Goal: Task Accomplishment & Management: Complete application form

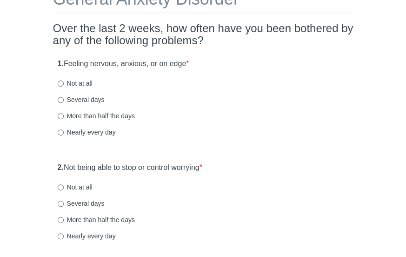
scroll to position [71, 0]
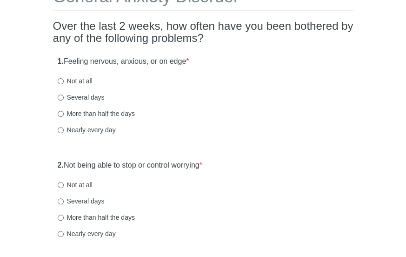
drag, startPoint x: 0, startPoint y: 0, endPoint x: 409, endPoint y: 54, distance: 412.8
click at [406, 54] on html "General Anxiety Disorder Over the last 2 weeks, how often have you been bothere…" at bounding box center [203, 57] width 406 height 257
click at [101, 94] on label "Several days" at bounding box center [81, 97] width 47 height 9
click at [64, 94] on input "Several days" at bounding box center [61, 97] width 6 height 6
radio input "true"
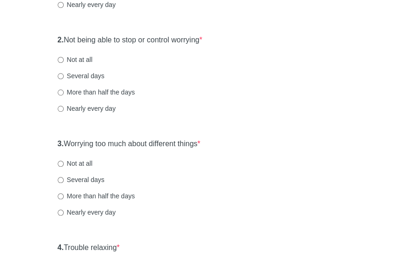
scroll to position [199, 0]
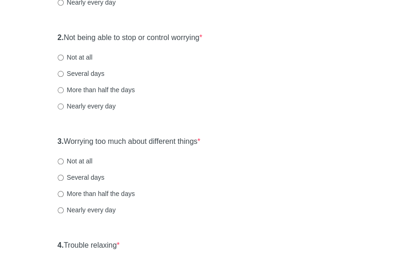
click at [83, 55] on label "Not at all" at bounding box center [75, 57] width 35 height 9
click at [64, 55] on input "Not at all" at bounding box center [61, 57] width 6 height 6
radio input "true"
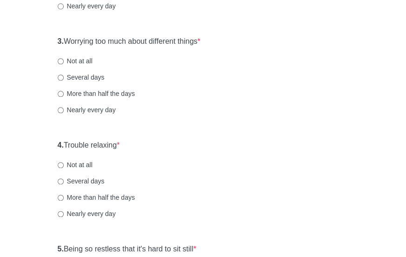
scroll to position [303, 0]
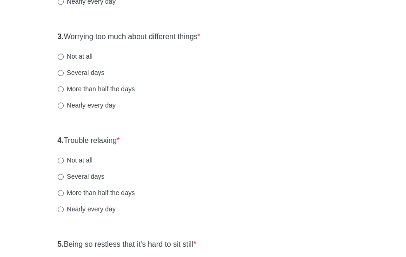
click at [74, 55] on label "Not at all" at bounding box center [75, 56] width 35 height 9
click at [64, 55] on input "Not at all" at bounding box center [61, 56] width 6 height 6
radio input "true"
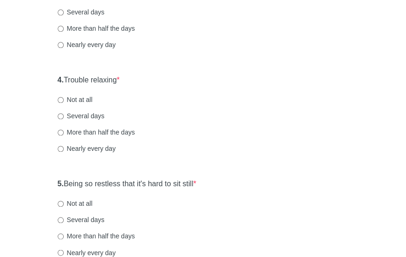
scroll to position [367, 0]
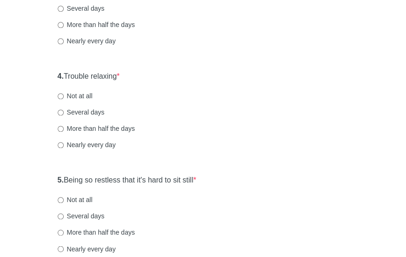
click at [82, 95] on label "Not at all" at bounding box center [75, 95] width 35 height 9
click at [64, 95] on input "Not at all" at bounding box center [61, 96] width 6 height 6
radio input "true"
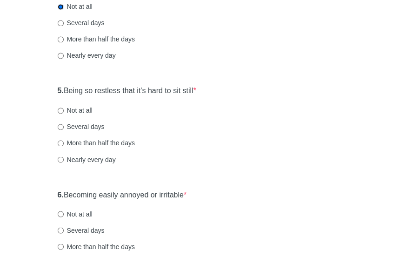
scroll to position [460, 0]
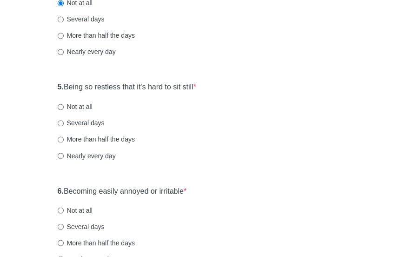
click at [80, 106] on label "Not at all" at bounding box center [75, 106] width 35 height 9
click at [64, 106] on input "Not at all" at bounding box center [61, 107] width 6 height 6
radio input "true"
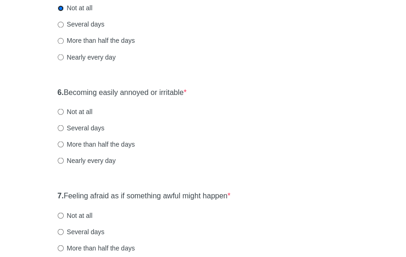
scroll to position [561, 0]
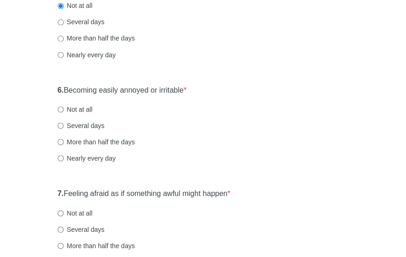
click at [82, 109] on label "Not at all" at bounding box center [75, 108] width 35 height 9
click at [64, 109] on input "Not at all" at bounding box center [61, 109] width 6 height 6
radio input "true"
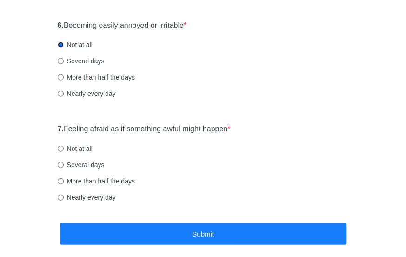
scroll to position [640, 0]
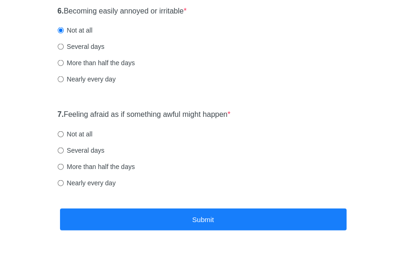
click at [82, 133] on label "Not at all" at bounding box center [75, 133] width 35 height 9
click at [64, 133] on input "Not at all" at bounding box center [61, 134] width 6 height 6
radio input "true"
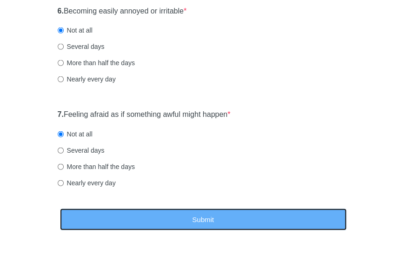
click at [185, 214] on button "Submit" at bounding box center [203, 219] width 286 height 22
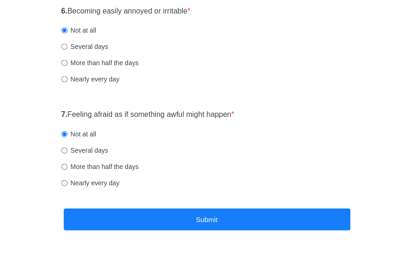
scroll to position [0, 0]
